Goal: Information Seeking & Learning: Learn about a topic

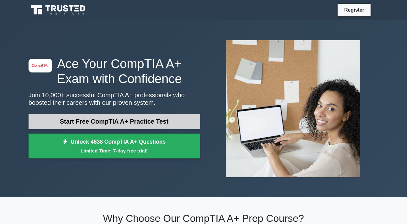
click at [145, 121] on link "Start Free CompTIA A+ Practice Test" at bounding box center [114, 121] width 171 height 15
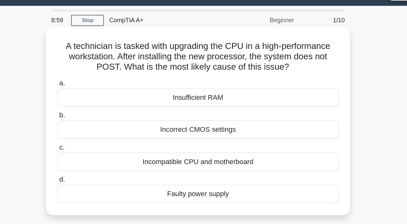
click at [192, 112] on div "Incorrect CMOS settings" at bounding box center [203, 109] width 203 height 13
click at [102, 101] on input "b. Incorrect CMOS settings" at bounding box center [102, 99] width 0 height 4
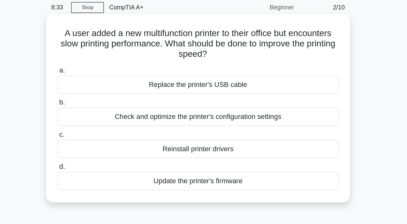
drag, startPoint x: 222, startPoint y: 66, endPoint x: 96, endPoint y: 40, distance: 129.0
click at [96, 40] on div "A user added a new multifunction printer to their office but encounters slow pr…" at bounding box center [203, 103] width 219 height 136
copy h5 "A user added a new multifunction printer to their office but encounters slow pr…"
click at [156, 48] on h5 "A user added a new multifunction printer to their office but encounters slow pr…" at bounding box center [203, 56] width 204 height 23
click at [223, 159] on div "Update the printer's firmware" at bounding box center [203, 155] width 203 height 13
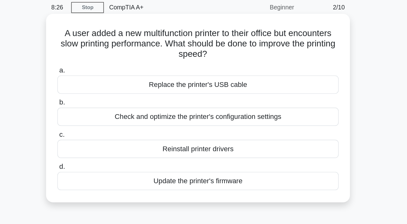
click at [102, 148] on input "d. Update the printer's firmware" at bounding box center [102, 146] width 0 height 4
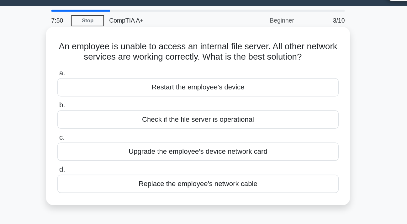
drag, startPoint x: 293, startPoint y: 58, endPoint x: 103, endPoint y: 49, distance: 190.0
click at [103, 49] on h5 "An employee is unable to access an internal file server. All other network serv…" at bounding box center [203, 53] width 204 height 16
copy h5 "An employee is unable to access an internal file server. All other network serv…"
click at [139, 49] on h5 "An employee is unable to access an internal file server. All other network serv…" at bounding box center [203, 53] width 204 height 16
click at [195, 101] on div "Check if the file server is operational" at bounding box center [203, 101] width 203 height 13
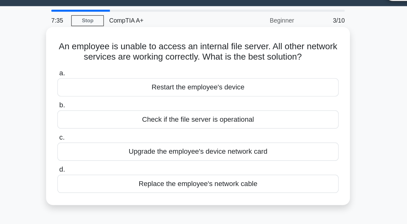
click at [102, 94] on input "b. Check if the file server is operational" at bounding box center [102, 92] width 0 height 4
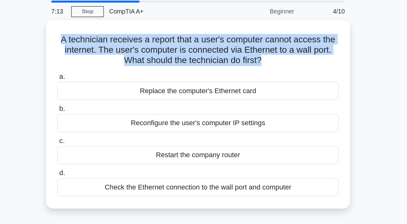
drag, startPoint x: 250, startPoint y: 66, endPoint x: 84, endPoint y: 49, distance: 166.8
click at [84, 49] on div "A technician receives a report that a user's computer cannot access the interne…" at bounding box center [203, 109] width 357 height 144
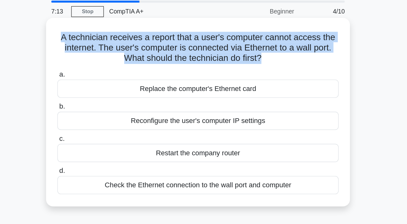
copy h5 "A technician receives a report that a user's computer cannot access the interne…"
click at [156, 54] on h5 "A technician receives a report that a user's computer cannot access the interne…" at bounding box center [203, 56] width 204 height 23
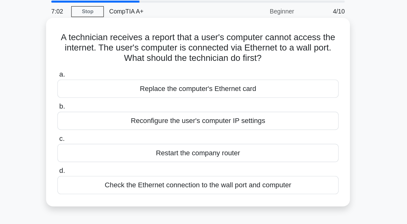
click at [186, 158] on div "Check the Ethernet connection to the wall port and computer" at bounding box center [203, 155] width 203 height 13
click at [102, 148] on input "d. Check the Ethernet connection to the wall port and computer" at bounding box center [102, 146] width 0 height 4
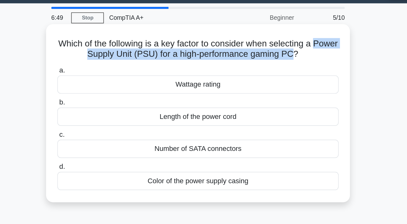
drag, startPoint x: 114, startPoint y: 56, endPoint x: 283, endPoint y: 57, distance: 170.0
click at [283, 57] on h5 "Which of the following is a key factor to consider when selecting a Power Suppl…" at bounding box center [203, 53] width 204 height 16
copy h5 "Power Supply Unit (PSU) for a high-performance gaming PC"
click at [248, 58] on h5 "Which of the following is a key factor to consider when selecting a Power Suppl…" at bounding box center [203, 53] width 204 height 16
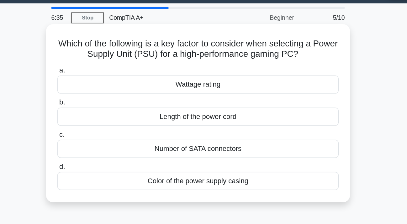
click at [199, 81] on div "Wattage rating" at bounding box center [203, 78] width 203 height 13
click at [102, 71] on input "a. Wattage rating" at bounding box center [102, 68] width 0 height 4
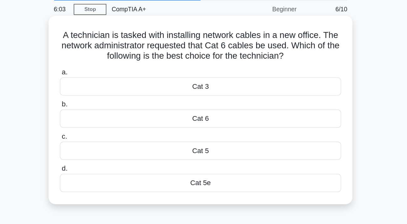
click at [186, 158] on div "Cat 5e" at bounding box center [203, 155] width 203 height 13
click at [102, 148] on input "d. Cat 5e" at bounding box center [102, 146] width 0 height 4
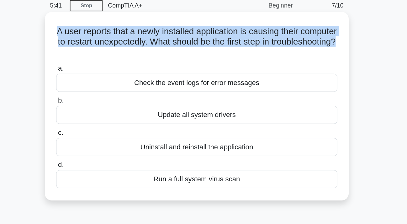
drag, startPoint x: 222, startPoint y: 63, endPoint x: 97, endPoint y: 42, distance: 126.5
click at [97, 42] on div "A user reports that a newly installed application is causing their computer to …" at bounding box center [203, 103] width 214 height 131
copy h5 "A user reports that a newly installed application is causing their computer to …"
click at [158, 45] on h5 "A user reports that a newly installed application is causing their computer to …" at bounding box center [203, 56] width 204 height 23
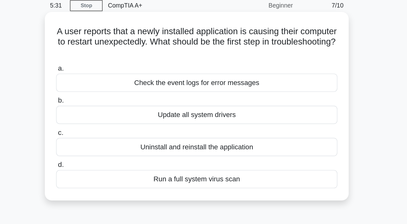
click at [186, 136] on div "Uninstall and reinstall the application" at bounding box center [203, 132] width 203 height 13
click at [102, 124] on input "c. Uninstall and reinstall the application" at bounding box center [102, 122] width 0 height 4
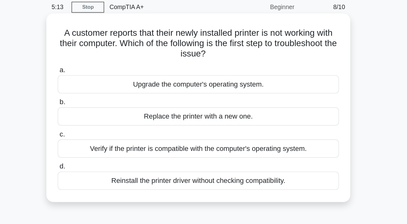
drag, startPoint x: 218, startPoint y: 68, endPoint x: 98, endPoint y: 51, distance: 120.3
click at [98, 51] on div "A customer reports that their newly installed printer is not working with their…" at bounding box center [203, 103] width 214 height 131
copy h5 "A customer reports that their newly installed printer is not working with their…"
click at [141, 60] on h5 "A customer reports that their newly installed printer is not working with their…" at bounding box center [203, 56] width 204 height 23
drag, startPoint x: 103, startPoint y: 75, endPoint x: 273, endPoint y: 155, distance: 187.7
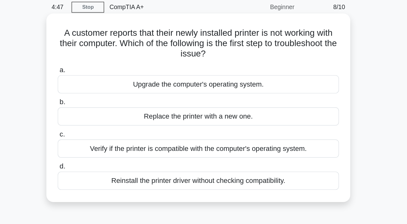
click at [273, 155] on div "a. Upgrade the computer's operating system. b. Replace the printer with a new o…" at bounding box center [203, 117] width 211 height 93
copy div "a. Upgrade the computer's operating system. b. Replace the printer with a new o…"
click at [235, 58] on h5 "A customer reports that their newly installed printer is not working with their…" at bounding box center [203, 56] width 204 height 23
click at [160, 133] on div "Verify if the printer is compatible with the computer's operating system." at bounding box center [203, 132] width 203 height 13
click at [102, 124] on input "c. Verify if the printer is compatible with the computer's operating system." at bounding box center [102, 122] width 0 height 4
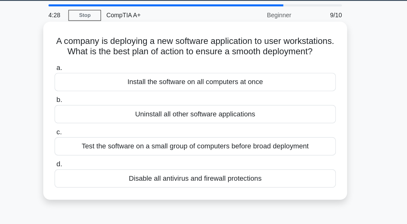
scroll to position [8, 0]
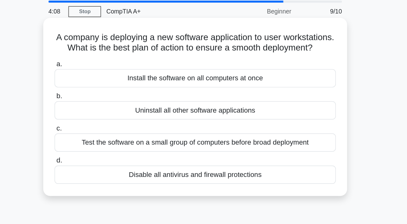
drag, startPoint x: 119, startPoint y: 40, endPoint x: 225, endPoint y: 58, distance: 107.5
click at [225, 53] on h5 "A company is deploying a new software application to user workstations. What is…" at bounding box center [203, 45] width 204 height 16
copy h5 "A company is deploying a new software application to user workstations. What is…"
click at [203, 53] on h5 "A company is deploying a new software application to user workstations. What is…" at bounding box center [203, 45] width 204 height 16
click at [157, 124] on div "Test the software on a small group of computers before broad deployment" at bounding box center [203, 116] width 203 height 13
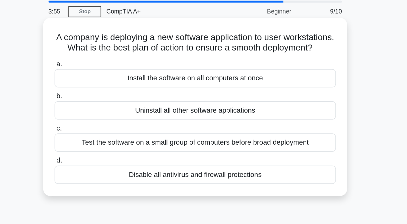
click at [102, 109] on input "c. Test the software on a small group of computers before broad deployment" at bounding box center [102, 107] width 0 height 4
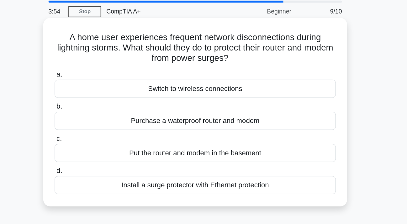
scroll to position [0, 0]
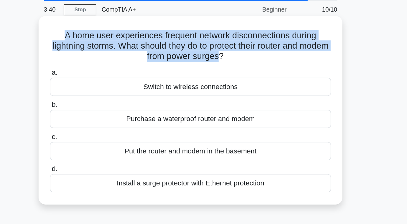
drag, startPoint x: 236, startPoint y: 65, endPoint x: 104, endPoint y: 41, distance: 134.1
click at [104, 41] on div "A home user experiences frequent network disconnections during lightning storms…" at bounding box center [203, 103] width 214 height 131
copy h5 "A home user experiences frequent network disconnections during lightning storms…"
click at [158, 45] on h5 "A home user experiences frequent network disconnections during lightning storms…" at bounding box center [203, 56] width 204 height 23
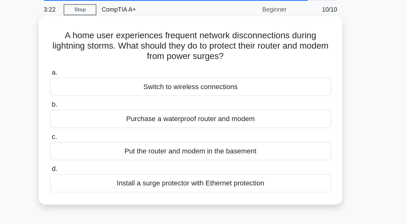
drag, startPoint x: 103, startPoint y: 77, endPoint x: 258, endPoint y: 155, distance: 173.9
click at [258, 155] on div "a. Switch to wireless connections b. Purchase a waterproof router and modem c. …" at bounding box center [203, 117] width 211 height 93
copy div "a. Switch to wireless connections b. Purchase a waterproof router and modem c. …"
click at [268, 61] on h5 "A home user experiences frequent network disconnections during lightning storms…" at bounding box center [203, 56] width 204 height 23
click at [151, 158] on div "Install a surge protector with Ethernet protection" at bounding box center [203, 155] width 203 height 13
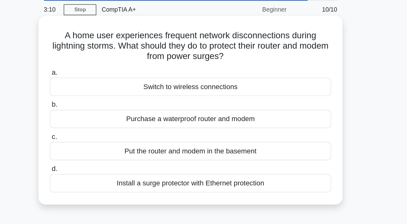
click at [102, 148] on input "d. Install a surge protector with Ethernet protection" at bounding box center [102, 146] width 0 height 4
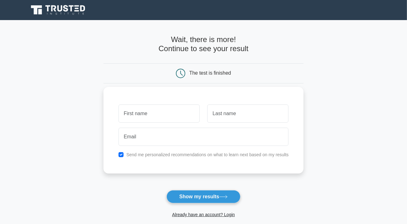
click at [150, 117] on input "text" at bounding box center [159, 113] width 81 height 18
type input "Jada"
click at [229, 104] on div at bounding box center [248, 113] width 89 height 23
click at [224, 110] on input "text" at bounding box center [247, 113] width 81 height 18
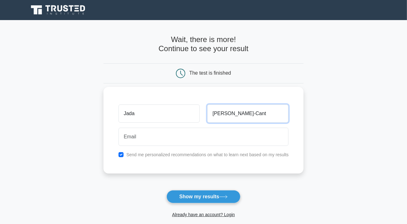
click at [231, 116] on input "Perez-Cant" at bounding box center [247, 113] width 81 height 18
type input "Perez-cant"
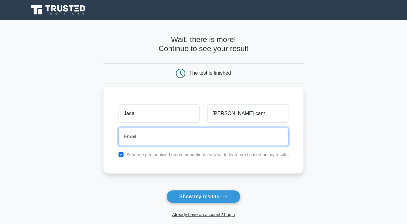
click at [195, 130] on input "email" at bounding box center [204, 137] width 170 height 18
type input "jadauh15@gmail.com"
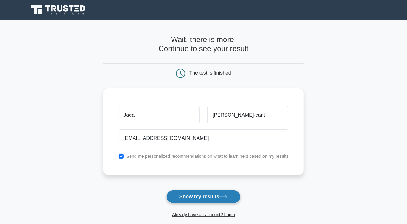
click at [186, 196] on button "Show my results" at bounding box center [204, 196] width 74 height 13
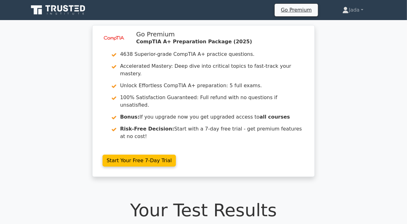
click at [48, 7] on icon at bounding box center [47, 8] width 5 height 6
